Goal: Find contact information: Find contact information

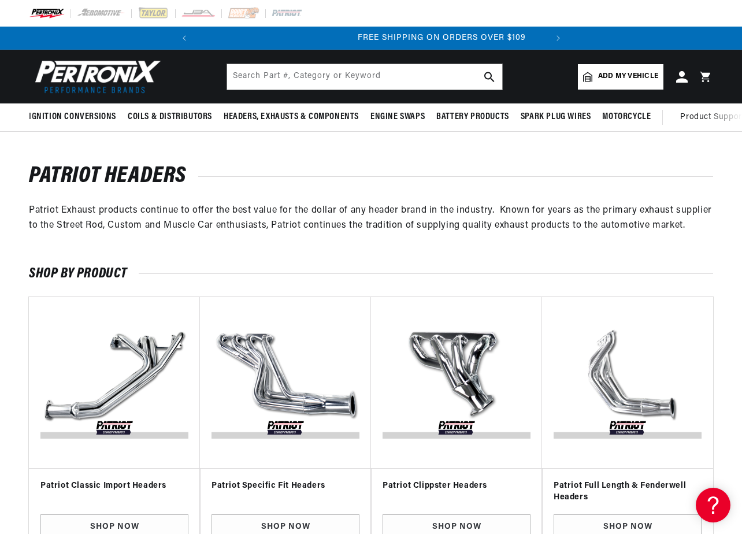
scroll to position [0, 350]
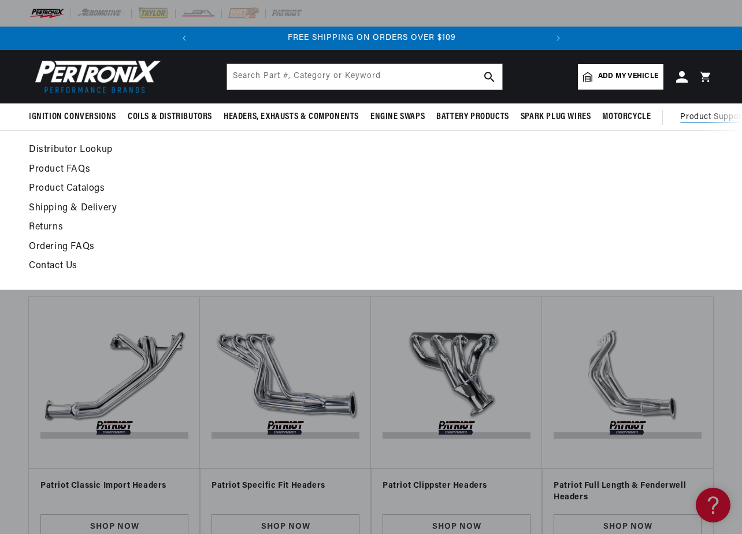
click at [697, 118] on span "Product Support" at bounding box center [712, 117] width 64 height 13
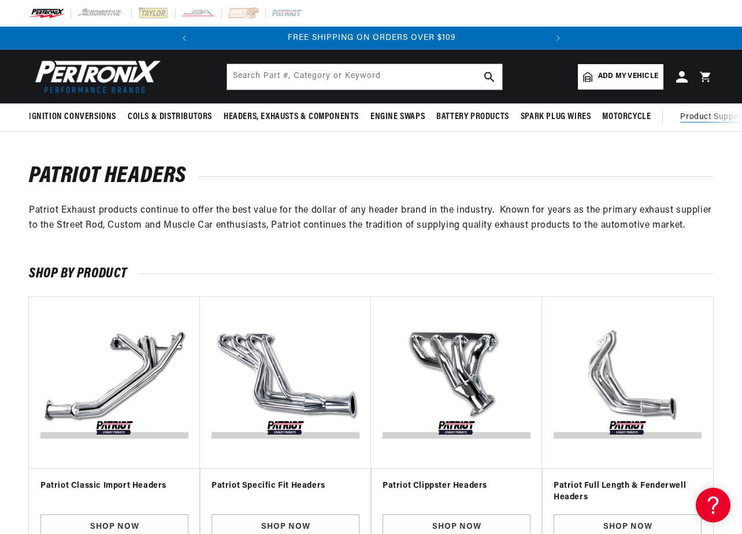
click at [696, 118] on span "Product Support" at bounding box center [712, 117] width 64 height 13
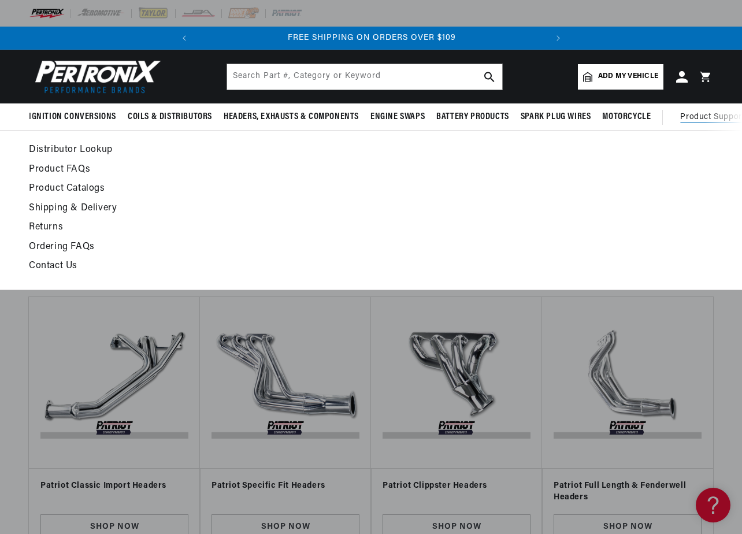
click at [64, 266] on link "Contact Us" at bounding box center [277, 266] width 497 height 16
